Goal: Task Accomplishment & Management: Manage account settings

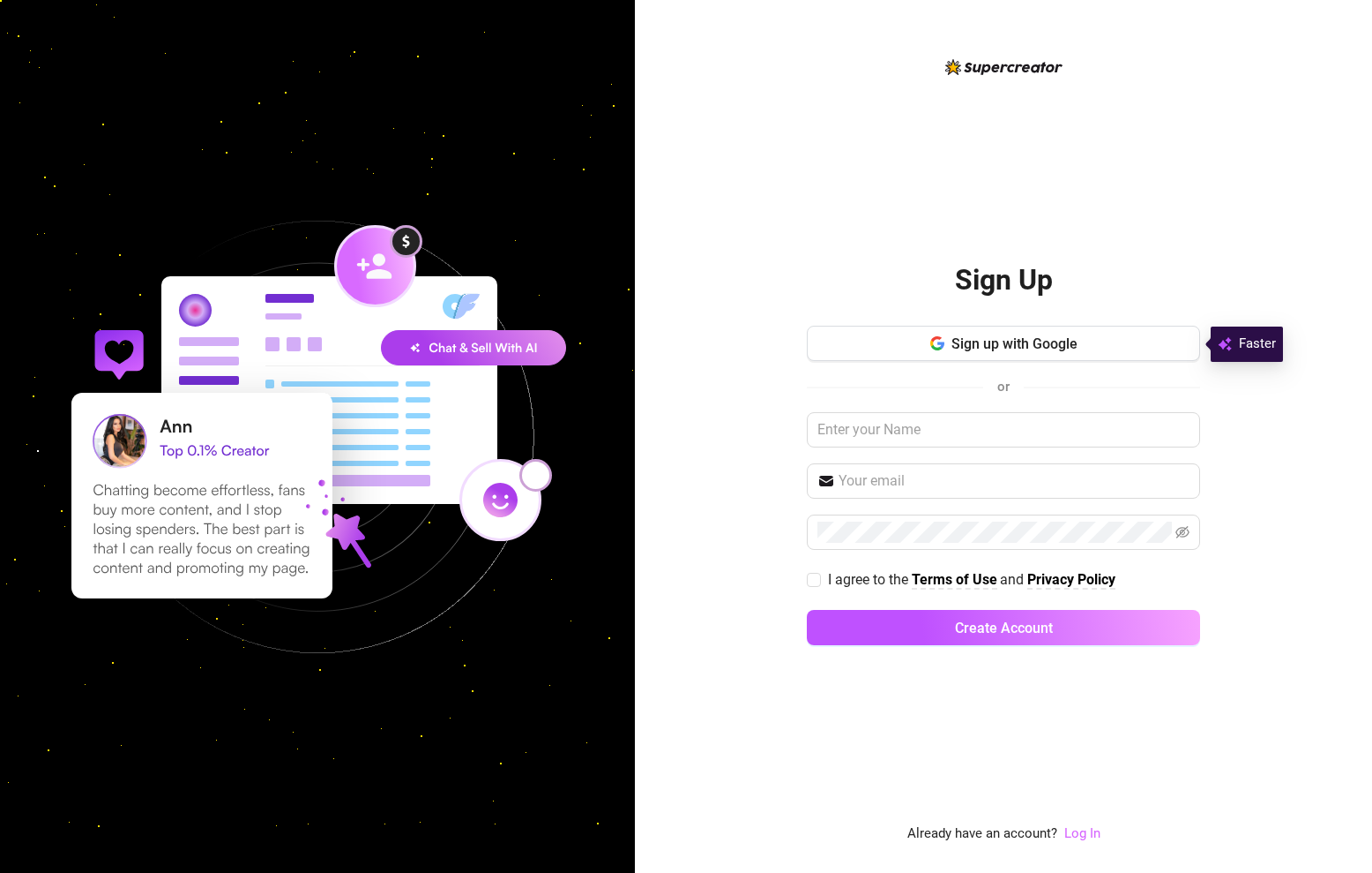
click at [1084, 838] on link "Log In" at bounding box center [1082, 833] width 36 height 16
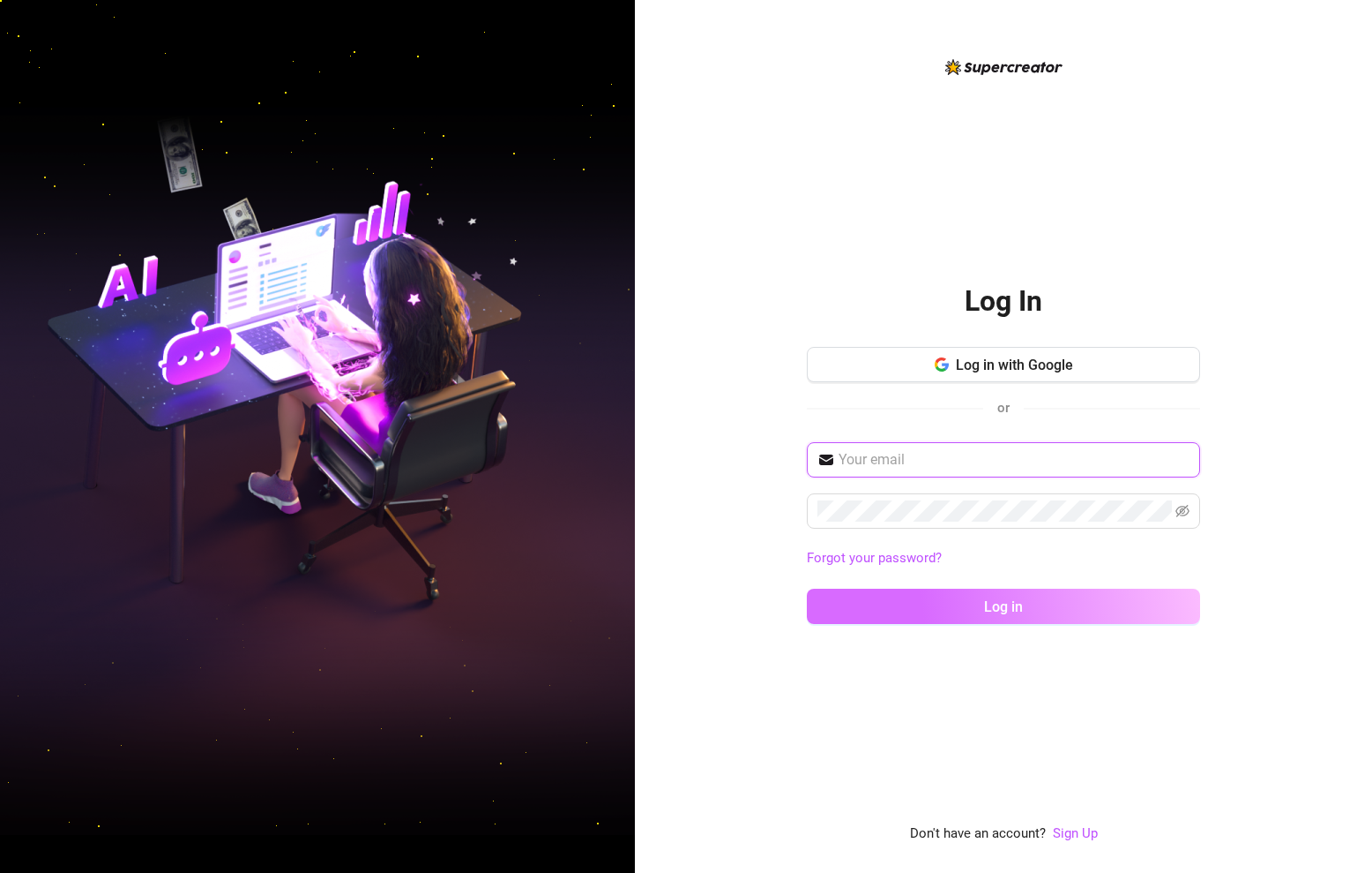
type input "[DOMAIN_NAME][EMAIL_ADDRESS][DOMAIN_NAME]"
click at [1004, 605] on button "Log in" at bounding box center [1004, 606] width 393 height 35
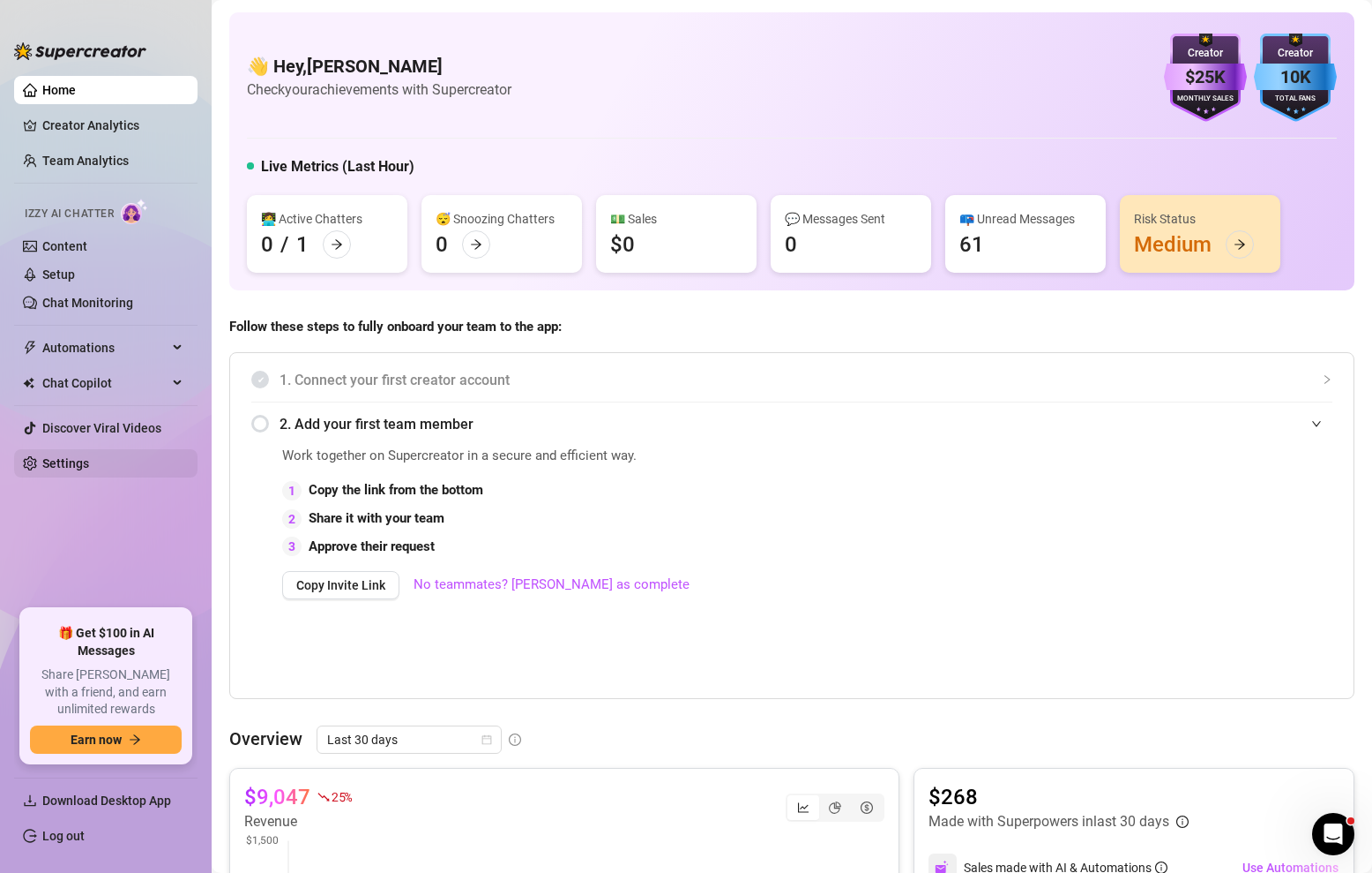
click at [89, 460] on link "Settings" at bounding box center [65, 463] width 47 height 14
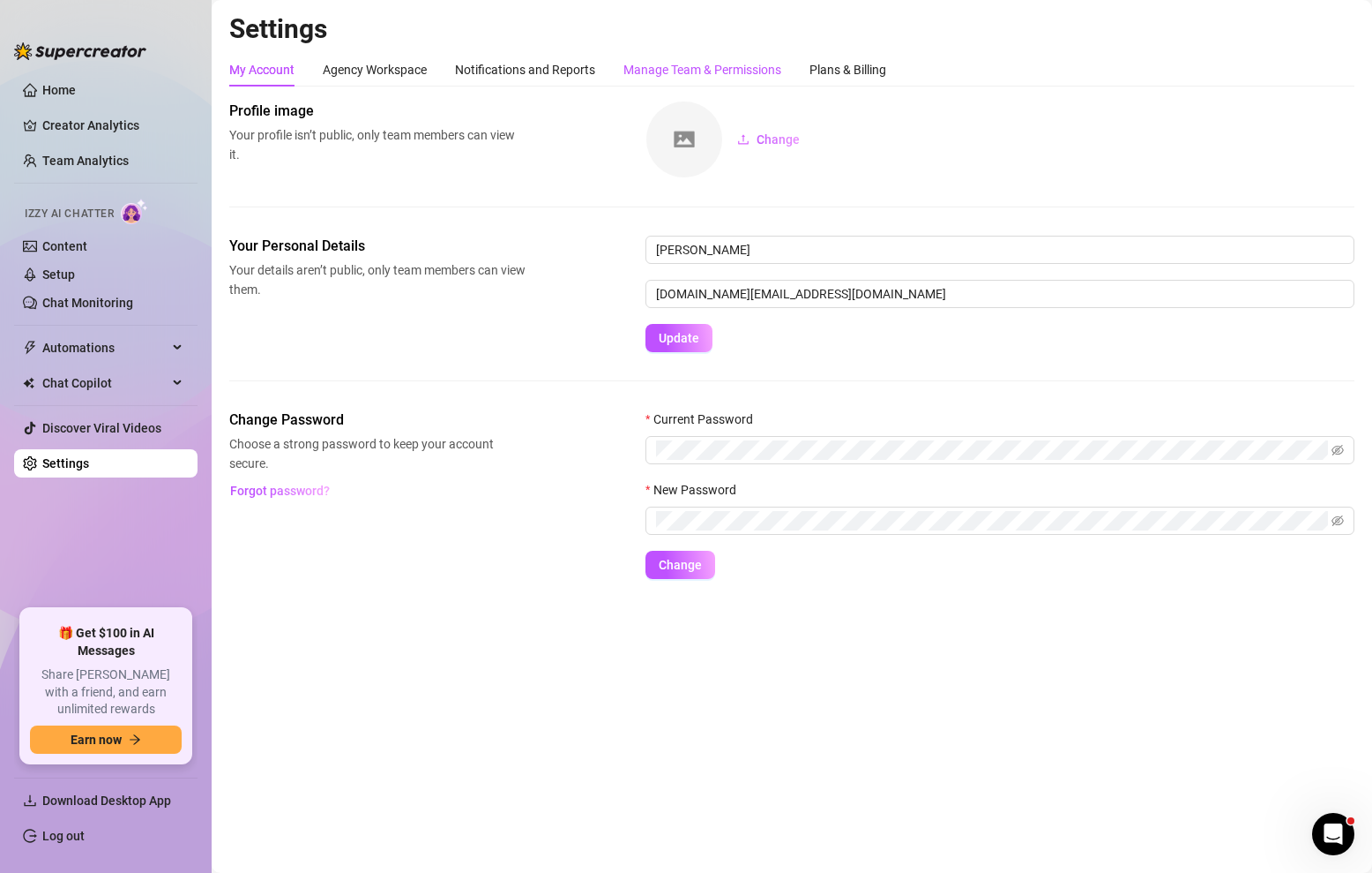
click at [708, 60] on div "Manage Team & Permissions" at bounding box center [702, 69] width 158 height 19
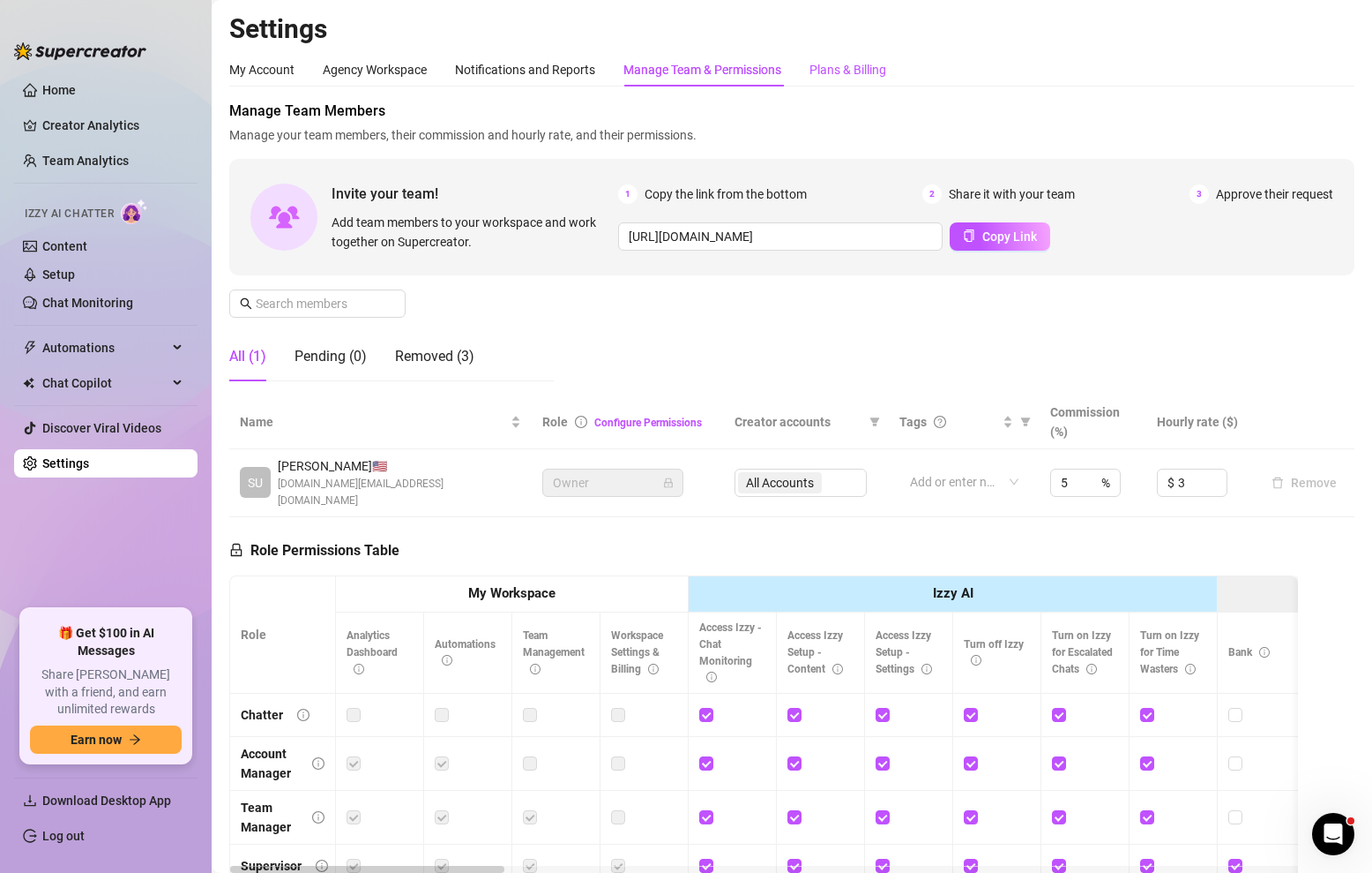
click at [871, 71] on div "Plans & Billing" at bounding box center [848, 69] width 77 height 19
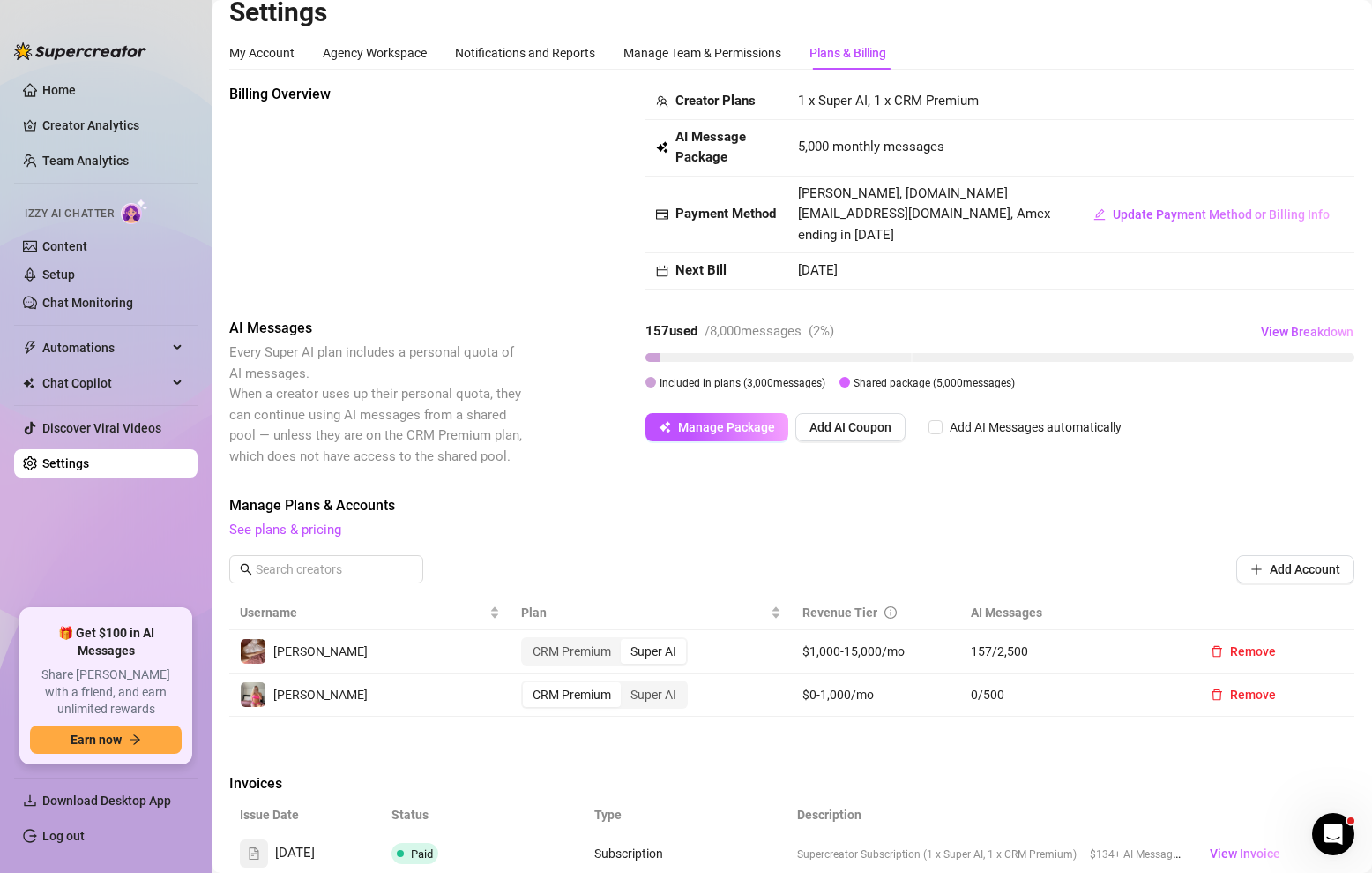
scroll to position [21, 0]
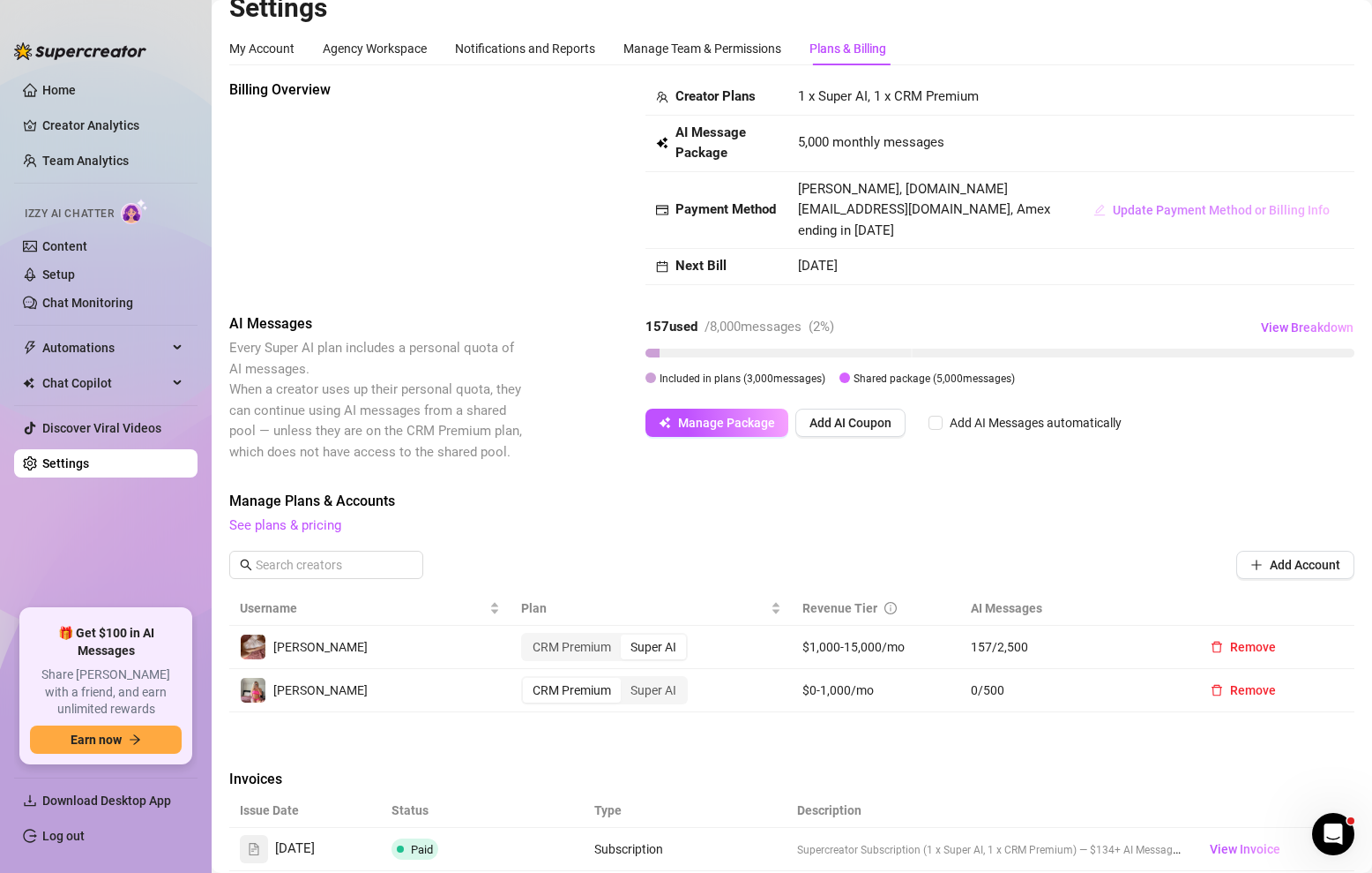
click at [1141, 204] on span "Update Payment Method or Billing Info" at bounding box center [1221, 209] width 217 height 14
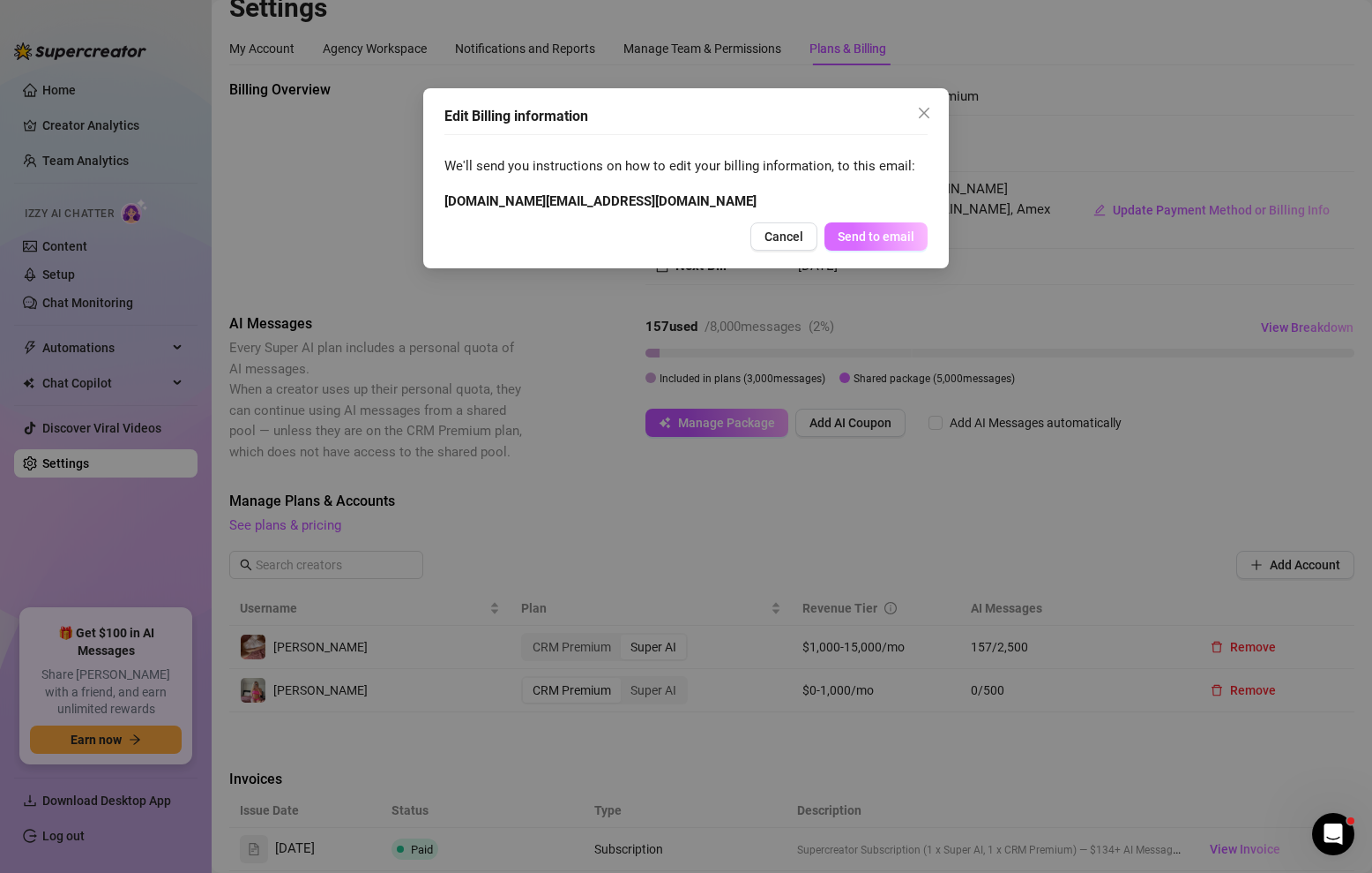
click at [873, 238] on span "Send to email" at bounding box center [876, 236] width 77 height 14
